Goal: Information Seeking & Learning: Understand process/instructions

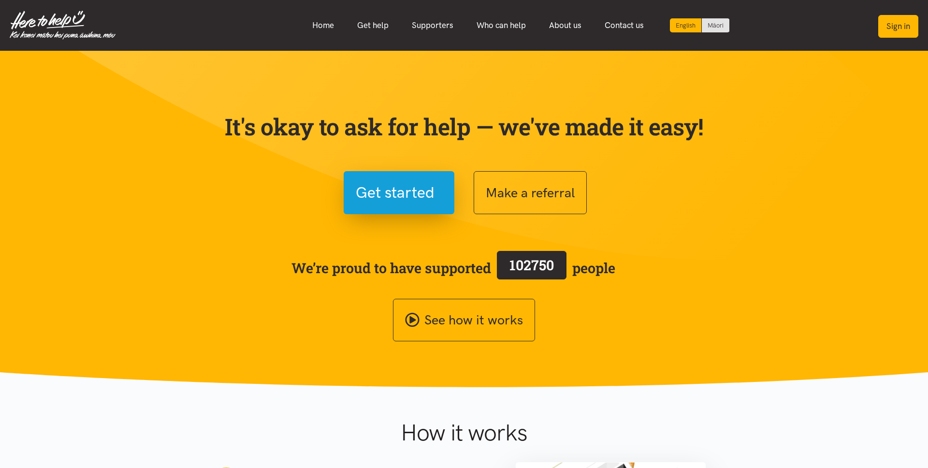
click at [904, 24] on button "Sign in" at bounding box center [898, 26] width 40 height 23
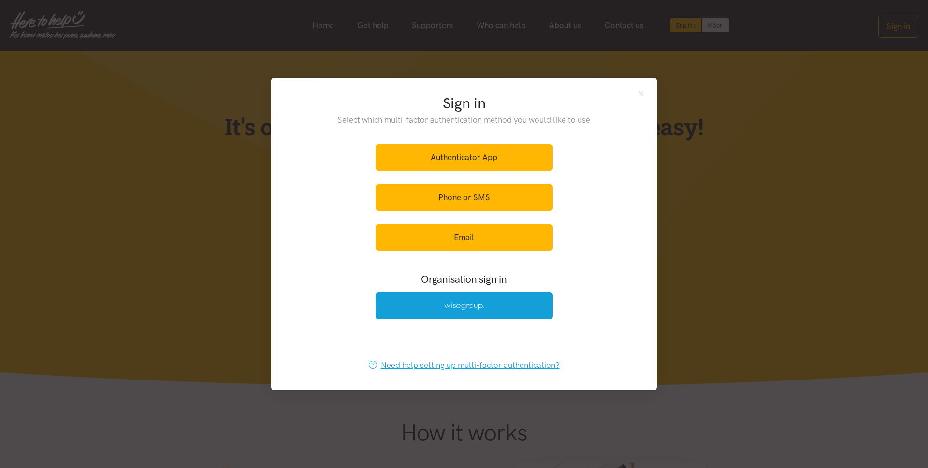
click at [490, 369] on link "Need help setting up multi-factor authentication?" at bounding box center [464, 365] width 211 height 27
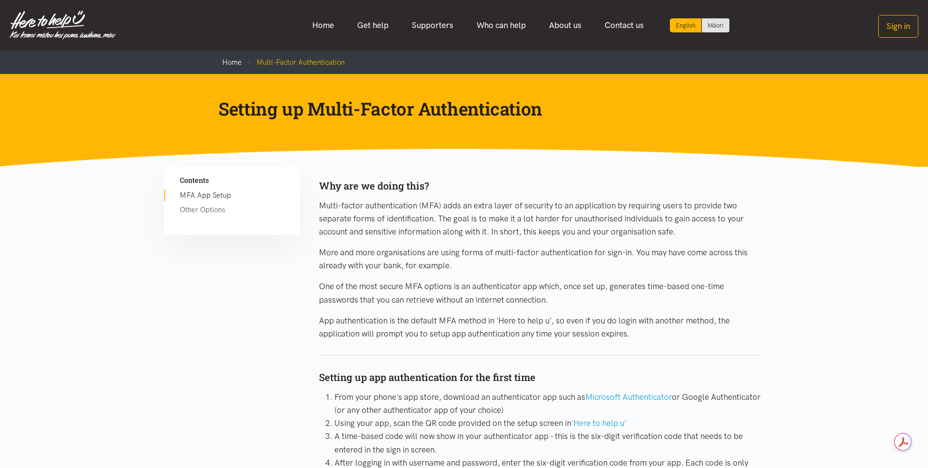
drag, startPoint x: 517, startPoint y: 103, endPoint x: 545, endPoint y: 110, distance: 29.0
click at [517, 103] on h1 "Setting up Multi-Factor Authentication" at bounding box center [456, 108] width 476 height 23
drag, startPoint x: 542, startPoint y: 110, endPoint x: 216, endPoint y: 114, distance: 326.7
click at [216, 114] on div "Setting up Multi-Factor Authentication" at bounding box center [456, 108] width 495 height 23
copy h1 "Setting up Multi-Factor Authentication"
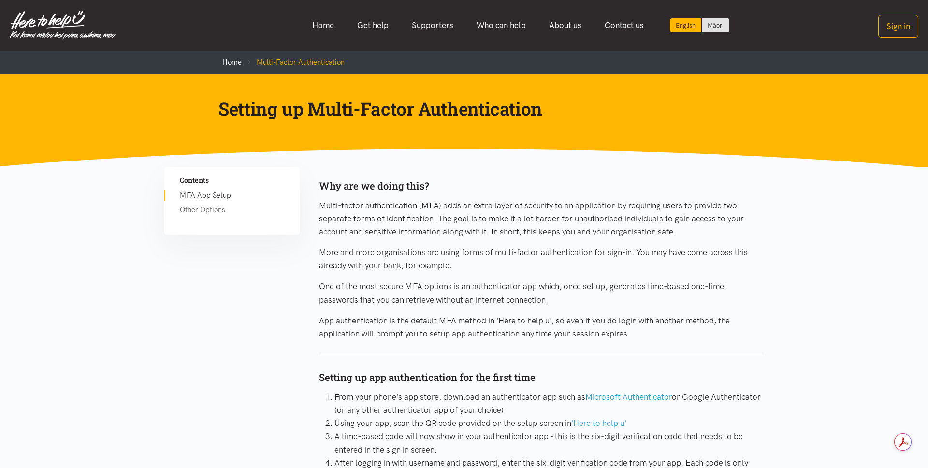
click at [354, 111] on h1 "Setting up Multi-Factor Authentication" at bounding box center [456, 108] width 476 height 23
click at [401, 182] on div "Why are we doing this?" at bounding box center [541, 186] width 445 height 16
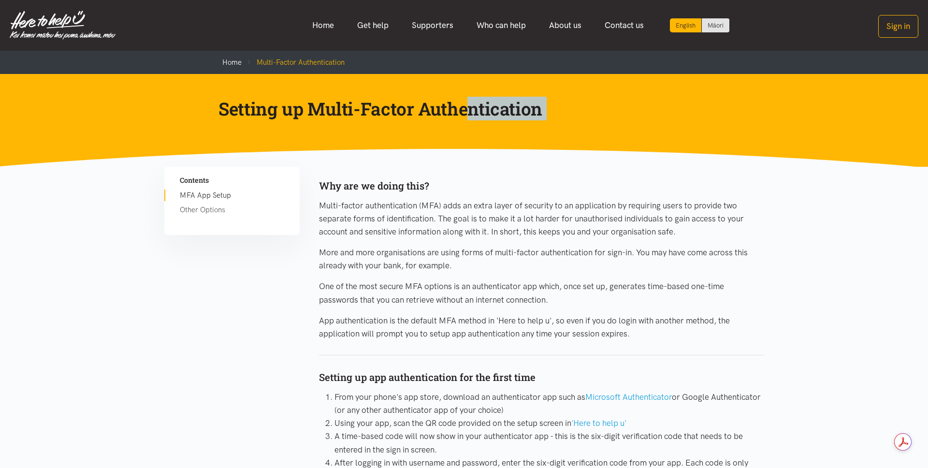
click at [401, 182] on div "Why are we doing this?" at bounding box center [541, 186] width 445 height 16
drag, startPoint x: 570, startPoint y: 332, endPoint x: 579, endPoint y: 332, distance: 9.2
click at [571, 332] on p "App authentication is the default MFA method in 'Here to help u', so even if yo…" at bounding box center [541, 327] width 445 height 26
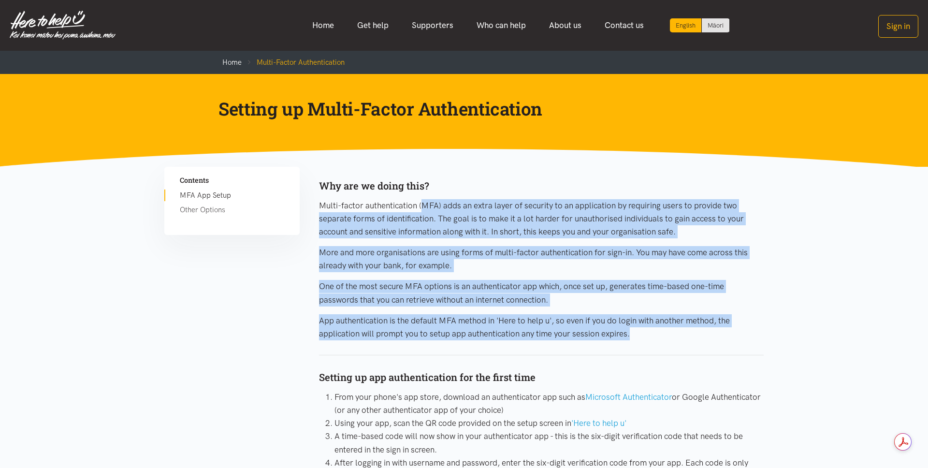
drag, startPoint x: 637, startPoint y: 331, endPoint x: 320, endPoint y: 209, distance: 339.6
click at [320, 209] on div "Why are we doing this? Multi-factor authentication (MFA) adds an extra layer of…" at bounding box center [541, 413] width 445 height 492
copy div "Multi-factor authentication (MFA) adds an extra layer of security to an applica…"
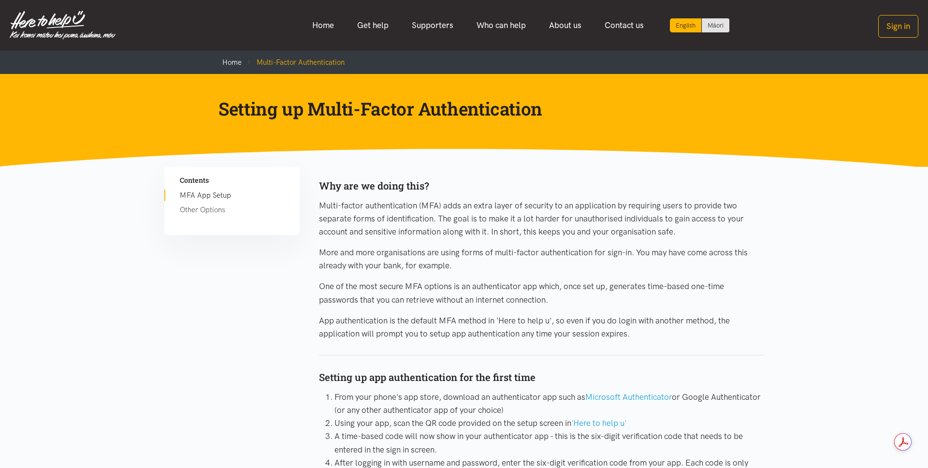
click at [867, 245] on div "Contents MFA App Setup Other Options Why are we doing this? 'Here to help u'" at bounding box center [464, 413] width 928 height 492
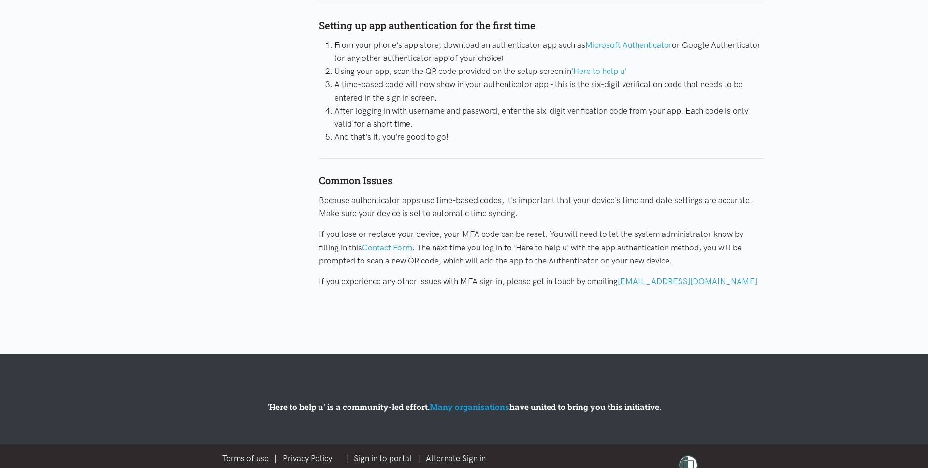
scroll to position [370, 0]
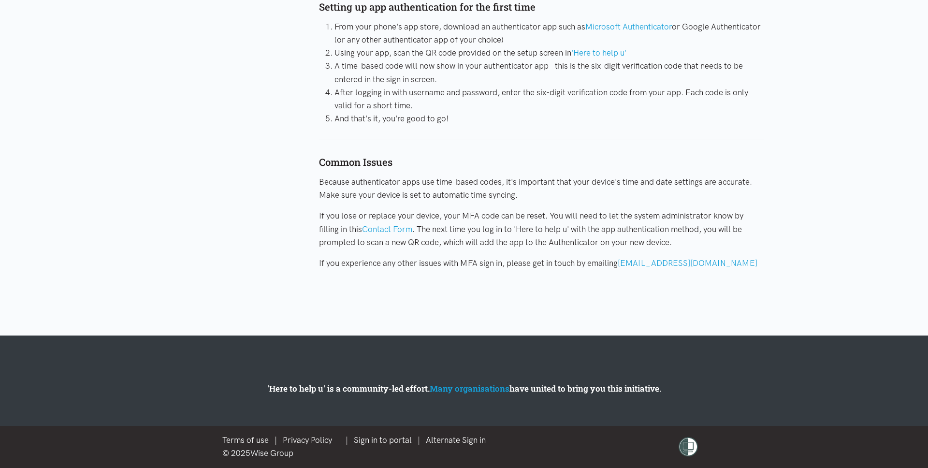
drag, startPoint x: 899, startPoint y: 206, endPoint x: 879, endPoint y: 191, distance: 25.3
click at [899, 205] on div "Contents MFA App Setup Other Options Why are we doing this? 'Here to help u'" at bounding box center [464, 43] width 928 height 492
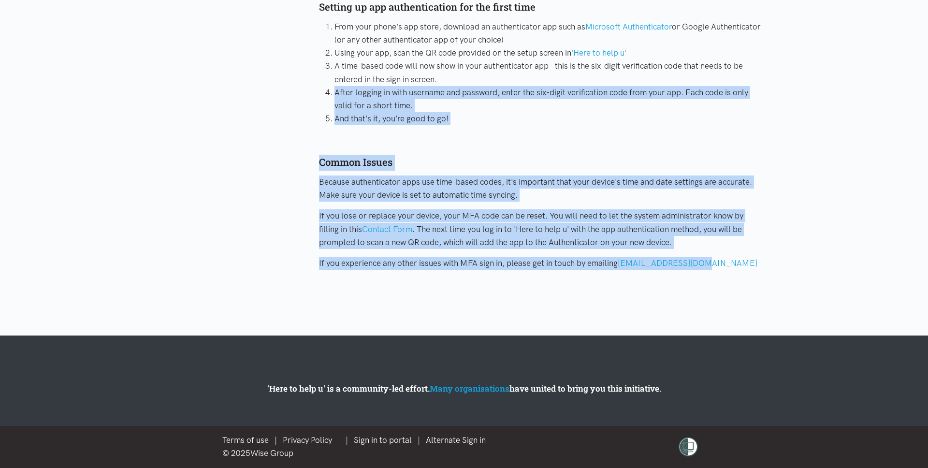
drag, startPoint x: 848, startPoint y: 76, endPoint x: 858, endPoint y: 222, distance: 146.3
click at [853, 248] on div "Contents MFA App Setup Other Options Why are we doing this? 'Here to help u'" at bounding box center [464, 43] width 928 height 492
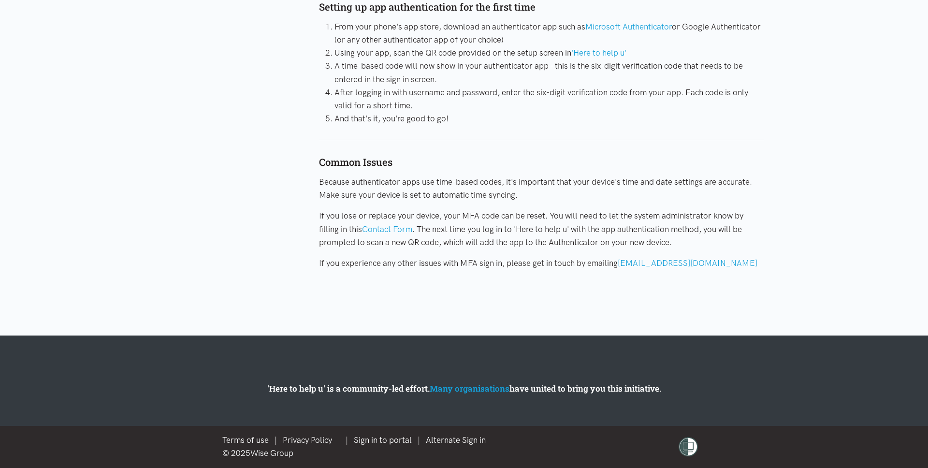
drag, startPoint x: 864, startPoint y: 199, endPoint x: 865, endPoint y: 194, distance: 5.4
click at [864, 199] on div "Contents MFA App Setup Other Options Why are we doing this? 'Here to help u'" at bounding box center [464, 43] width 928 height 492
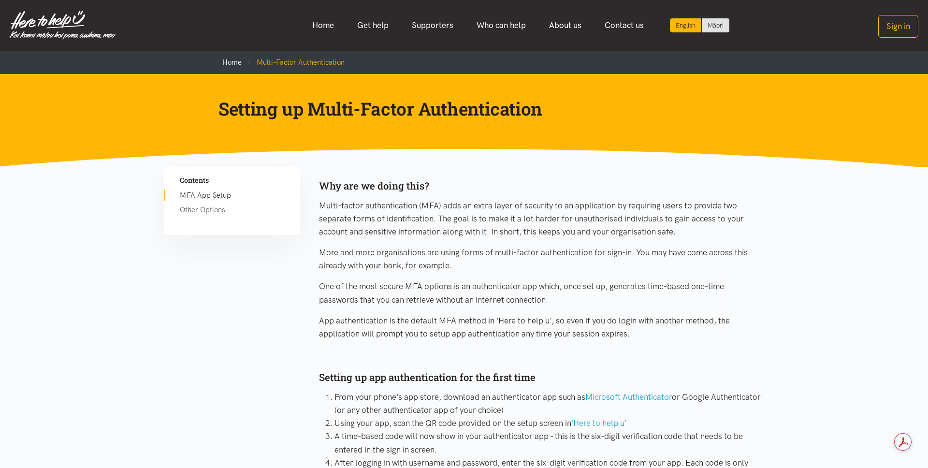
click at [733, 260] on p "More and more organisations are using forms of multi-factor authentication for …" at bounding box center [541, 259] width 445 height 26
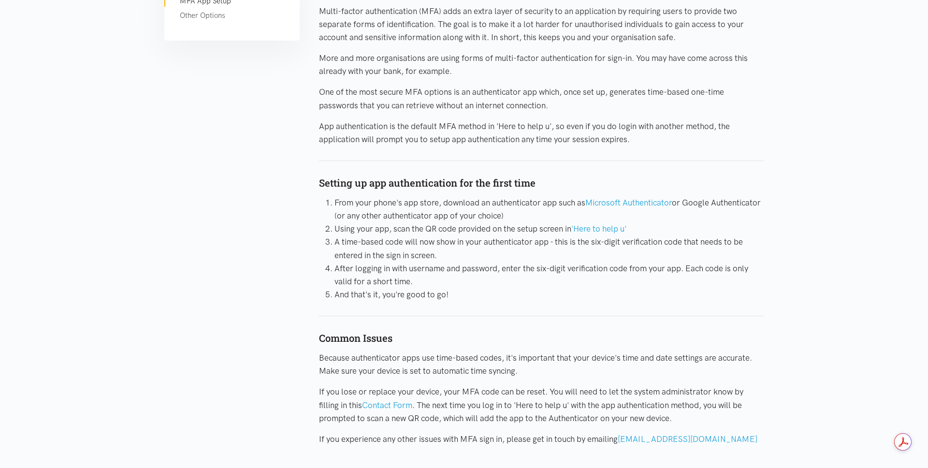
scroll to position [213, 0]
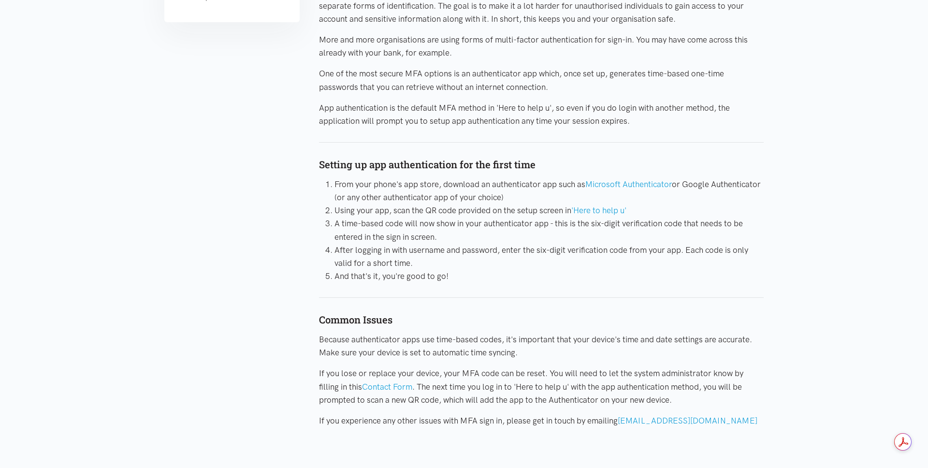
click at [457, 166] on div "Setting up app authentication for the first time" at bounding box center [541, 157] width 445 height 31
copy div "Setting up app authentication for the first time"
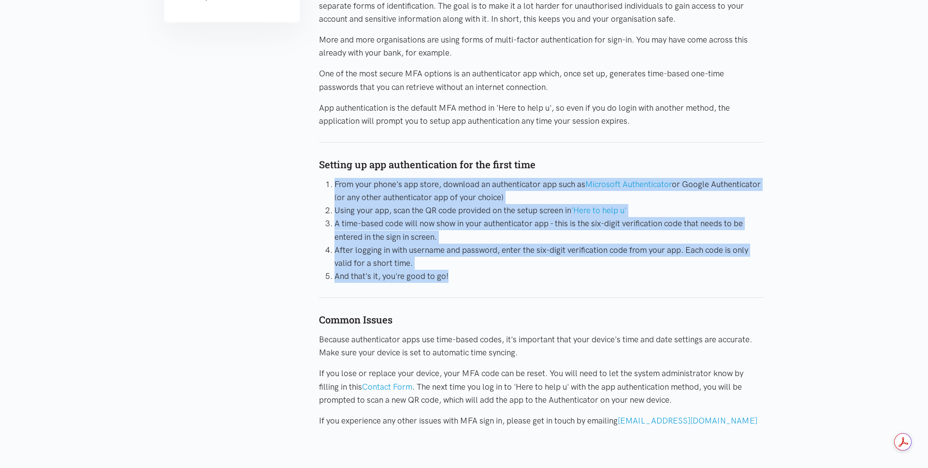
drag, startPoint x: 449, startPoint y: 279, endPoint x: 310, endPoint y: 186, distance: 167.1
click at [310, 186] on div "Why are we doing this? Multi-factor authentication (MFA) adds an extra layer of…" at bounding box center [541, 200] width 464 height 492
copy ol "From your phone's app store, download an authenticator app such as Microsoft Au…"
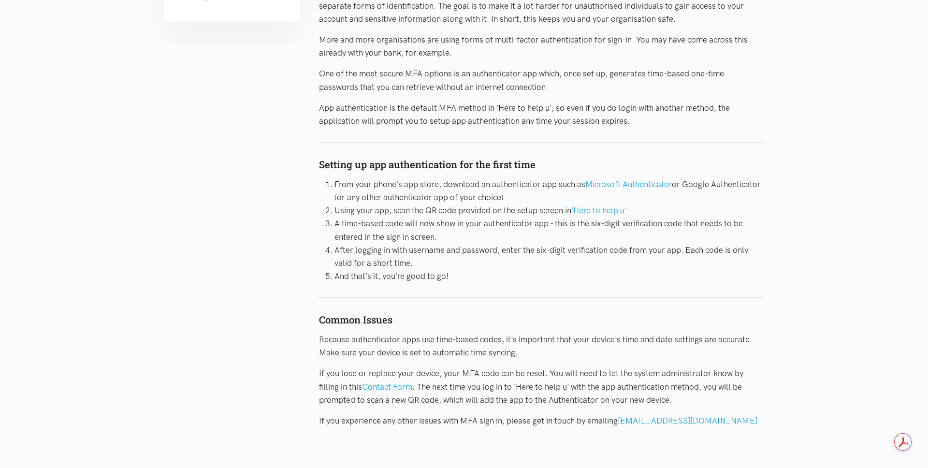
click at [361, 320] on div "Common Issues" at bounding box center [541, 312] width 445 height 31
copy div "Common Issues"
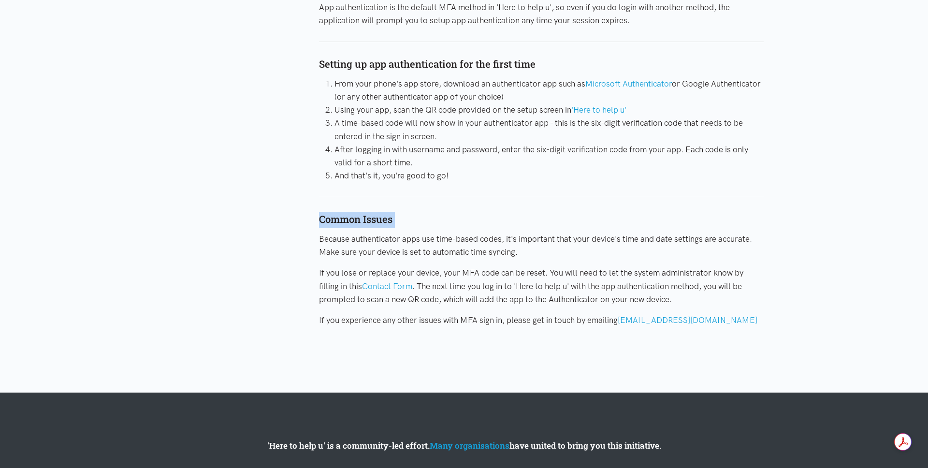
scroll to position [312, 0]
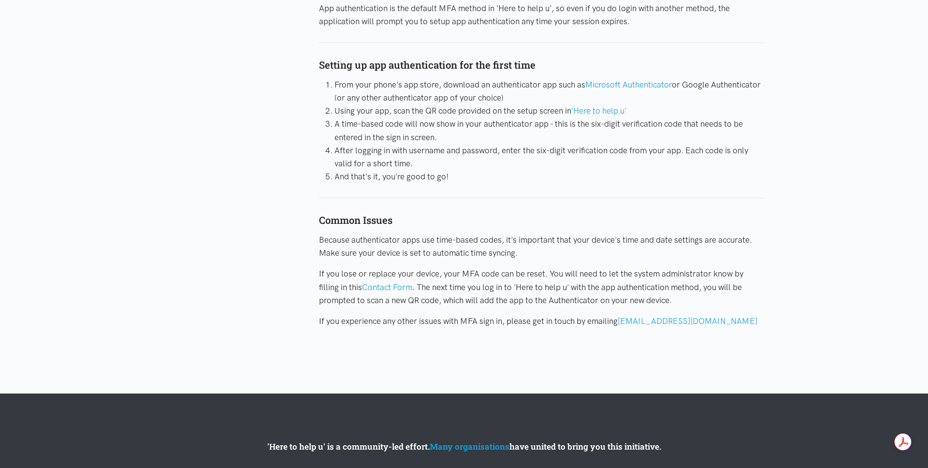
click at [721, 322] on p "If you experience any other issues with MFA sign in, please get in touch by ema…" at bounding box center [541, 321] width 445 height 13
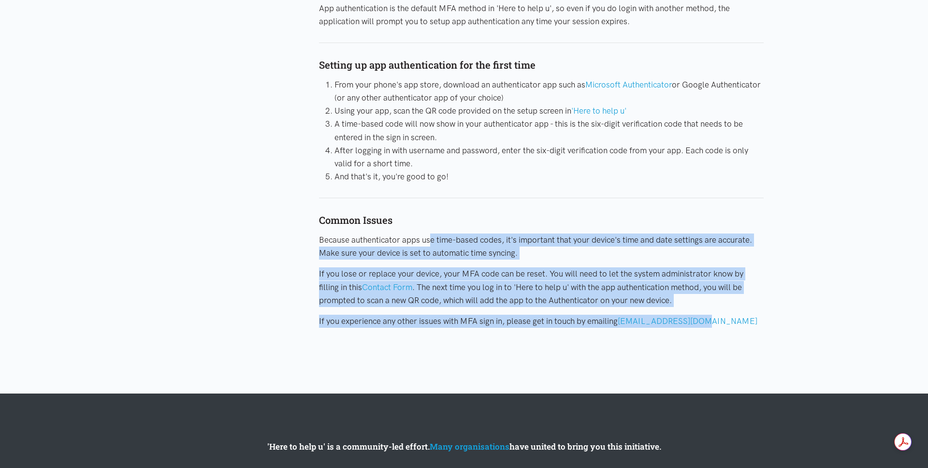
drag, startPoint x: 695, startPoint y: 322, endPoint x: 315, endPoint y: 241, distance: 388.8
click at [315, 241] on div "Why are we doing this? Multi-factor authentication (MFA) adds an extra layer of…" at bounding box center [541, 101] width 464 height 492
copy div "Because authenticator apps use time-based codes, it's important that your devic…"
